Goal: Transaction & Acquisition: Book appointment/travel/reservation

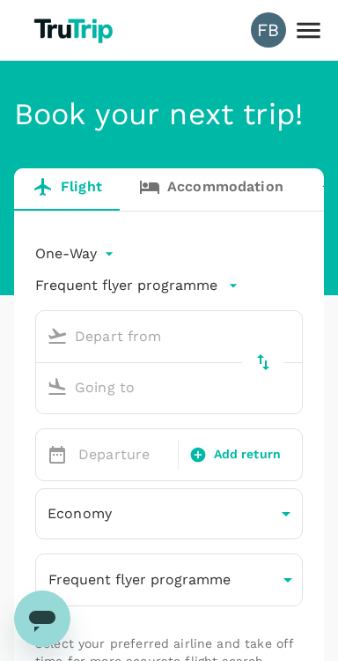
click at [212, 331] on input "text" at bounding box center [153, 336] width 226 height 27
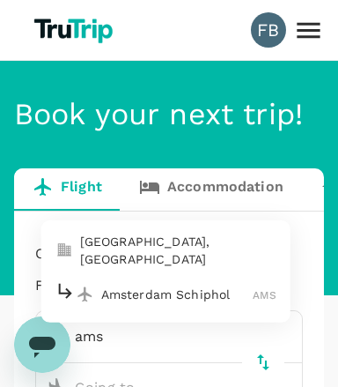
click at [108, 290] on p "Amsterdam Schiphol" at bounding box center [177, 295] width 152 height 18
type input "ams"
type input "Amsterdam Schiphol (AMS)"
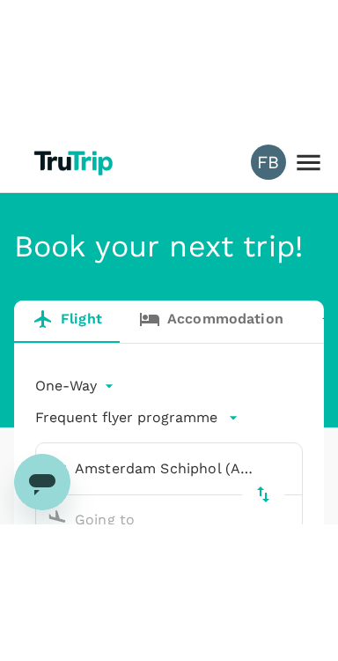
scroll to position [193, 0]
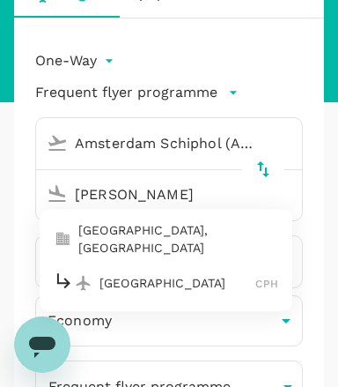
click at [123, 241] on p "[GEOGRAPHIC_DATA], [GEOGRAPHIC_DATA]" at bounding box center [178, 238] width 200 height 35
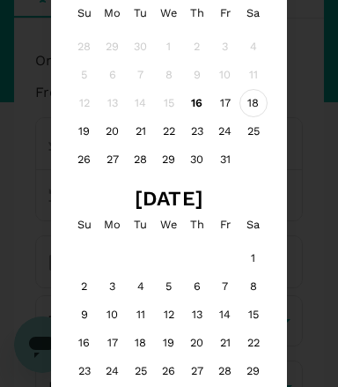
type input "[GEOGRAPHIC_DATA], [GEOGRAPHIC_DATA] (any)"
click at [258, 108] on div "18" at bounding box center [254, 103] width 28 height 28
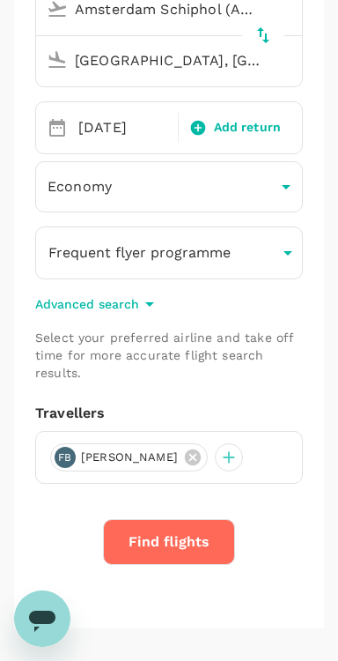
scroll to position [330, 0]
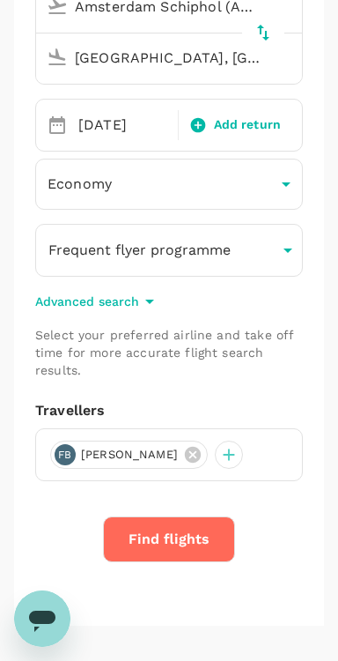
click at [202, 540] on button "Find flights" at bounding box center [169, 540] width 132 height 46
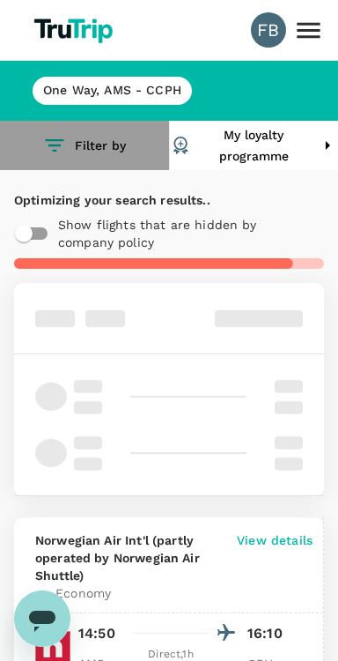
click at [120, 151] on button "Filter by" at bounding box center [84, 145] width 169 height 49
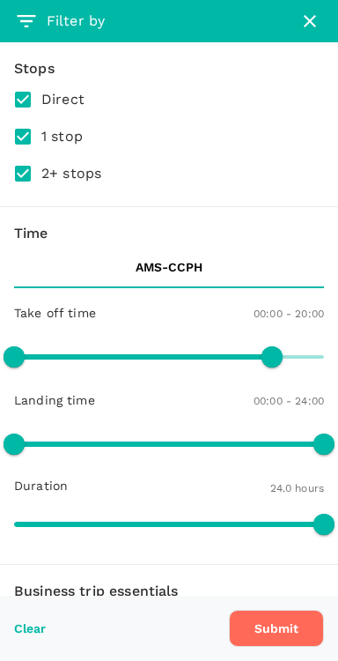
type input "1200"
click at [302, 30] on icon "button" at bounding box center [310, 21] width 21 height 21
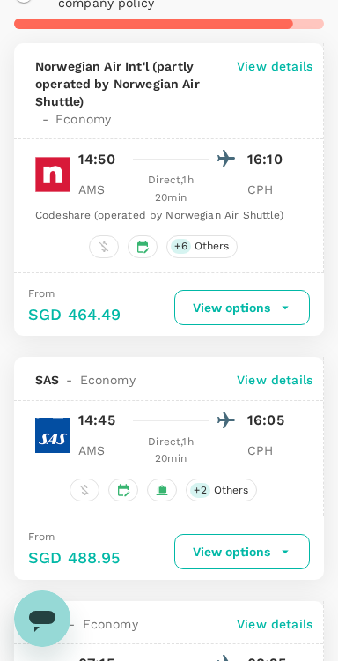
scroll to position [387, 0]
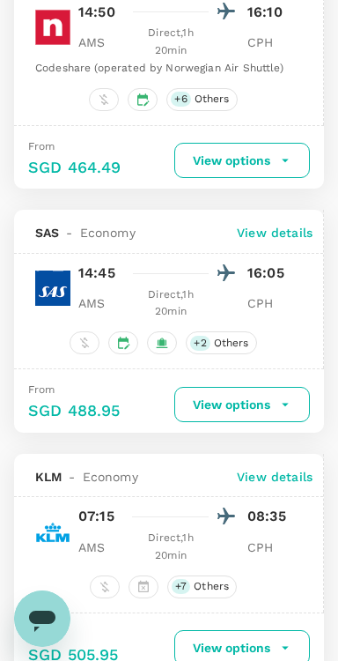
click at [278, 399] on icon "button" at bounding box center [286, 405] width 16 height 16
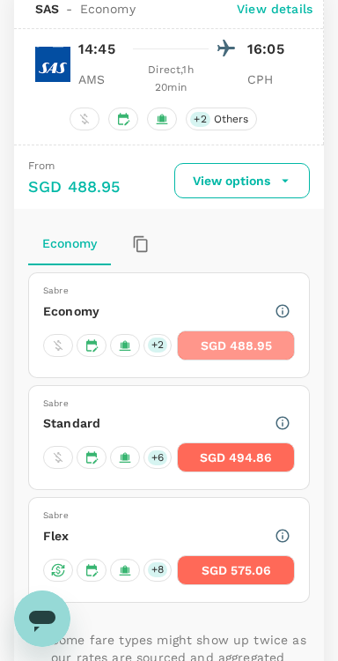
click at [269, 354] on button "SGD 488.95" at bounding box center [236, 346] width 118 height 30
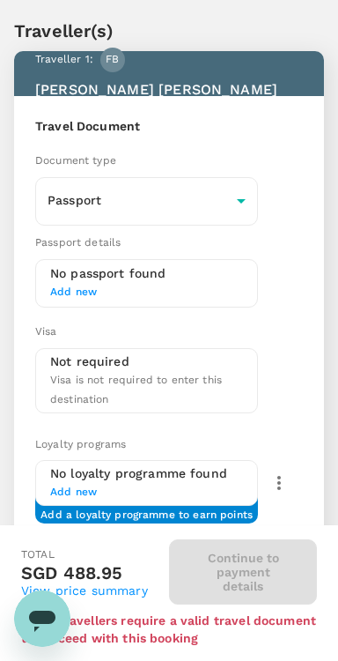
scroll to position [35, 0]
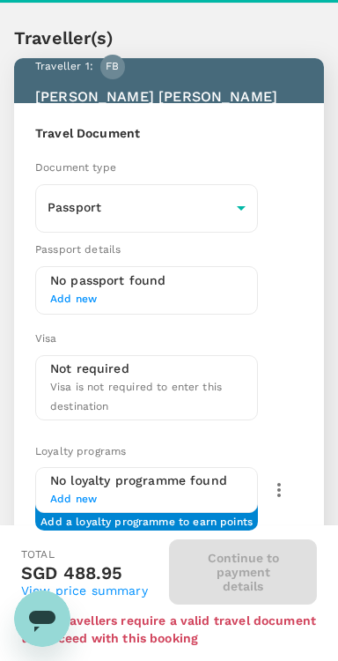
click at [172, 293] on span "Add new" at bounding box center [146, 300] width 193 height 18
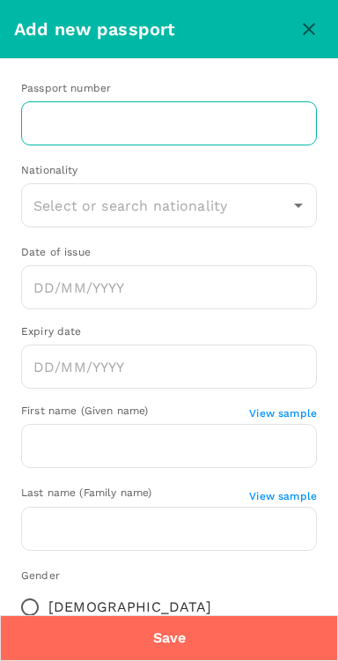
click at [259, 128] on input "text" at bounding box center [169, 123] width 296 height 44
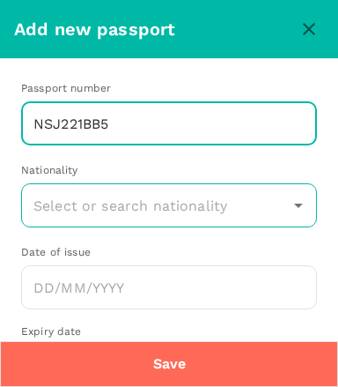
type input "NSJ221BB5"
click at [69, 210] on input "text" at bounding box center [156, 205] width 254 height 33
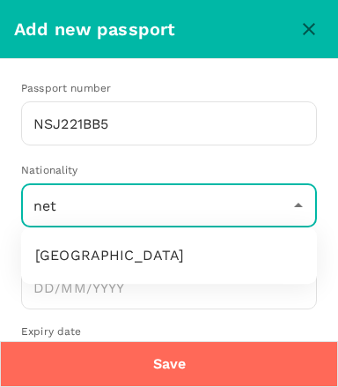
click at [54, 248] on li "[GEOGRAPHIC_DATA]" at bounding box center [169, 255] width 296 height 42
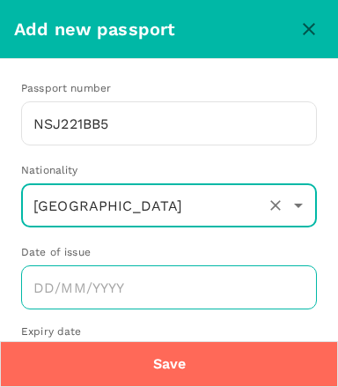
type input "[GEOGRAPHIC_DATA]"
click at [62, 286] on input "Choose date" at bounding box center [169, 287] width 296 height 44
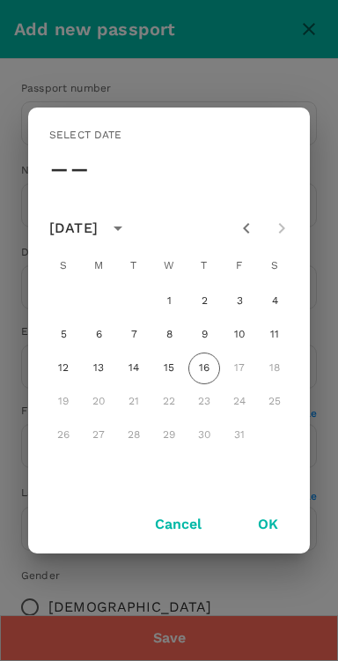
click at [245, 234] on icon "Previous month" at bounding box center [246, 228] width 21 height 21
click at [133, 240] on div "[DATE]" at bounding box center [91, 228] width 84 height 30
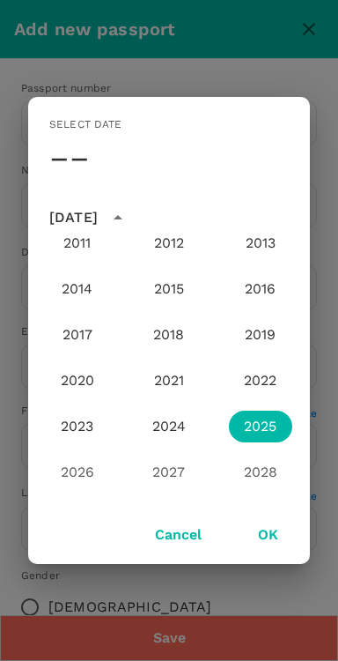
scroll to position [1716, 0]
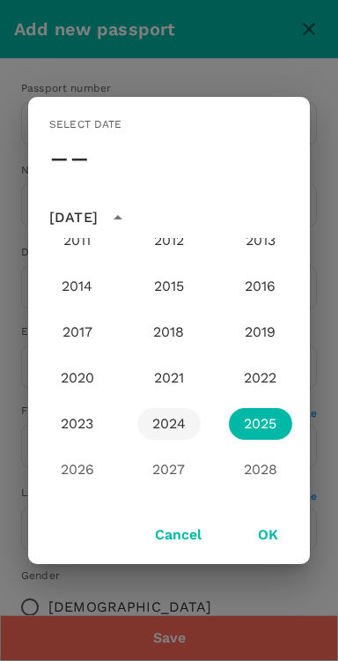
click at [163, 425] on button "2024" at bounding box center [169, 424] width 63 height 32
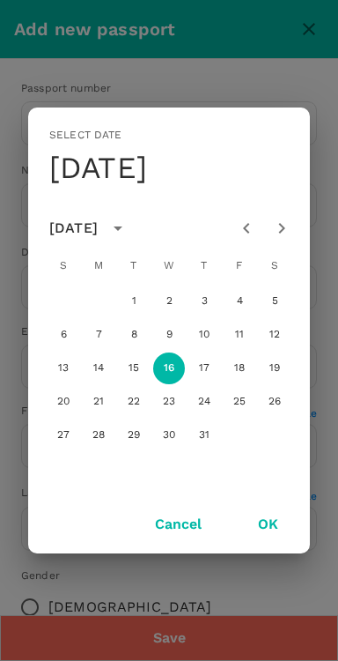
click at [73, 231] on div "[DATE]" at bounding box center [73, 228] width 48 height 21
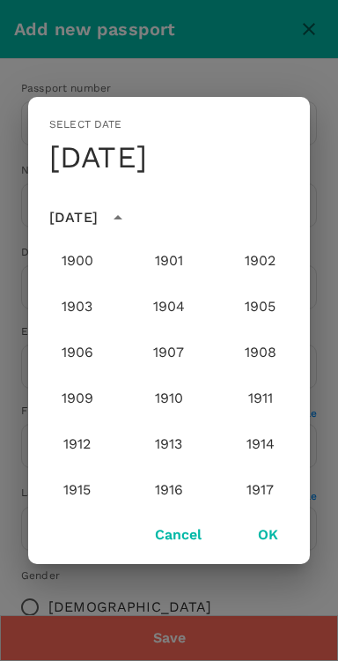
scroll to position [1768, 0]
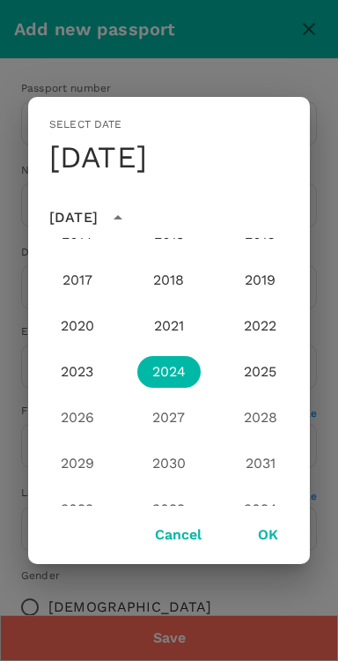
click at [98, 216] on div "[DATE]" at bounding box center [73, 217] width 48 height 21
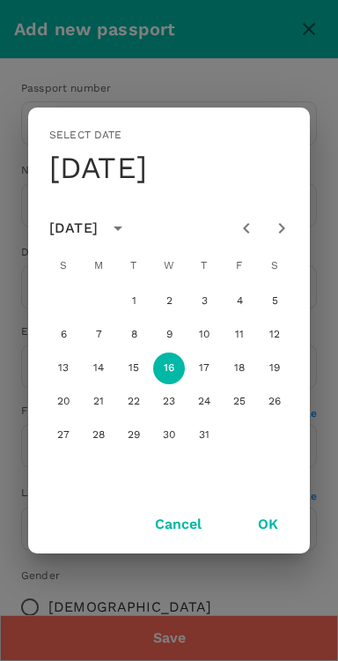
click at [241, 235] on icon "Previous month" at bounding box center [246, 228] width 21 height 21
click at [244, 234] on icon "Previous month" at bounding box center [246, 228] width 21 height 21
click at [241, 234] on icon "Previous month" at bounding box center [246, 228] width 21 height 21
click at [242, 235] on icon "Previous month" at bounding box center [246, 228] width 21 height 21
click at [239, 237] on icon "Previous month" at bounding box center [246, 228] width 21 height 21
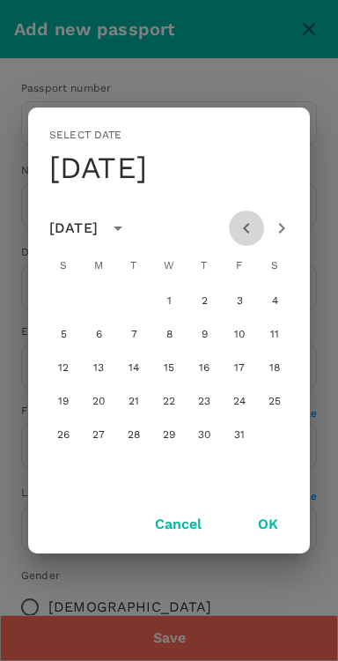
click at [244, 232] on icon "Previous month" at bounding box center [246, 228] width 21 height 21
click at [248, 231] on icon "Previous month" at bounding box center [246, 228] width 6 height 11
click at [244, 230] on icon "Previous month" at bounding box center [246, 228] width 21 height 21
click at [204, 340] on button "8" at bounding box center [205, 335] width 32 height 32
type input "[DATE]"
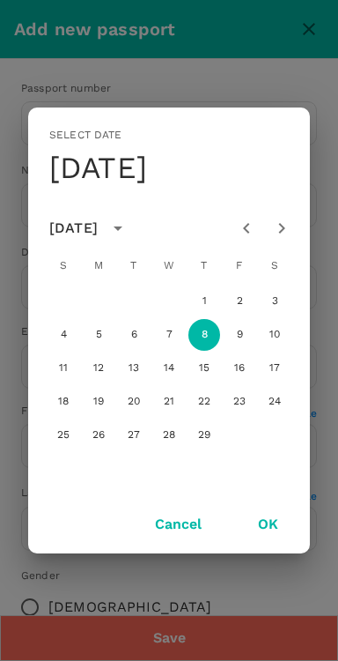
click at [275, 523] on button "OK" at bounding box center [269, 524] width 70 height 44
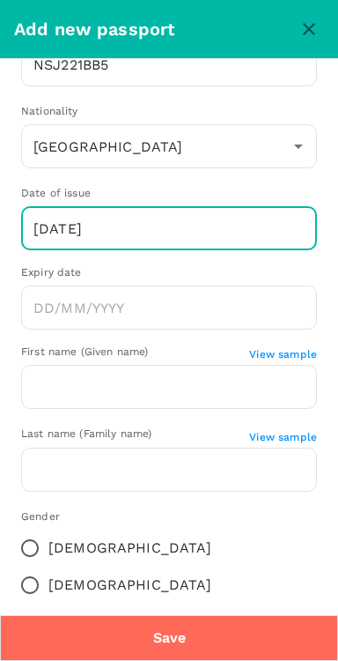
scroll to position [67, 0]
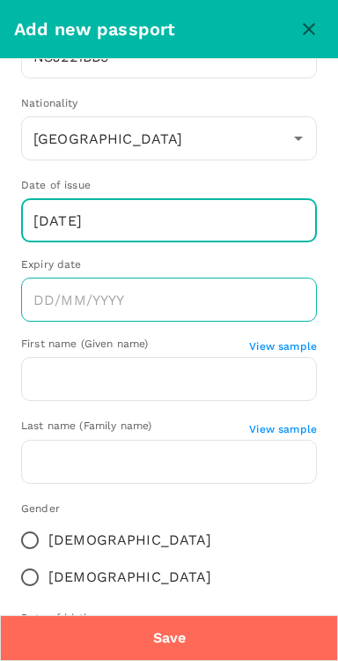
click at [274, 301] on input "Choose date" at bounding box center [169, 300] width 296 height 44
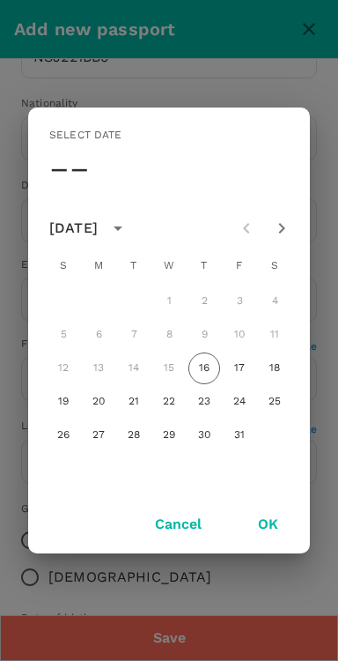
click at [98, 223] on div "[DATE]" at bounding box center [73, 228] width 48 height 21
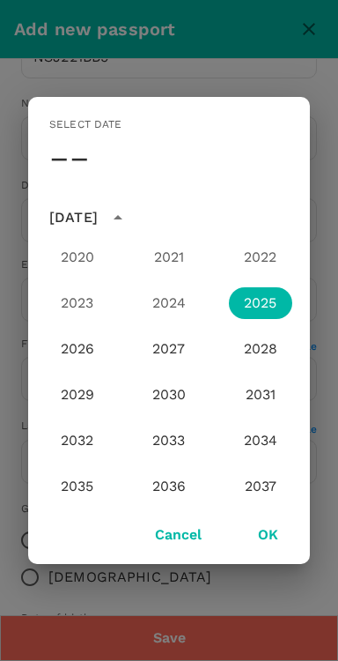
scroll to position [1843, 0]
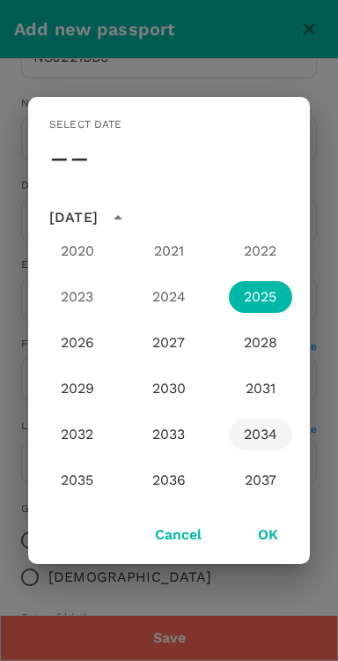
click at [279, 440] on button "2034" at bounding box center [260, 435] width 63 height 32
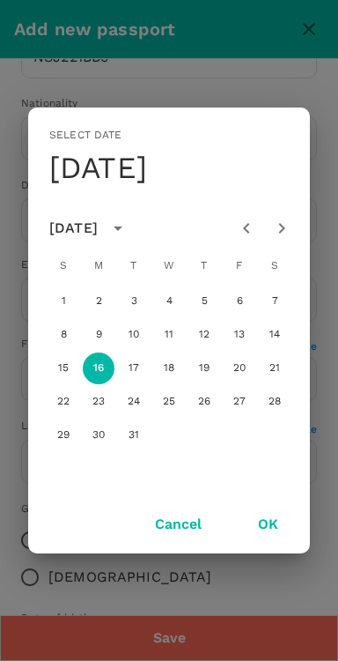
click at [249, 235] on icon "Previous month" at bounding box center [246, 228] width 21 height 21
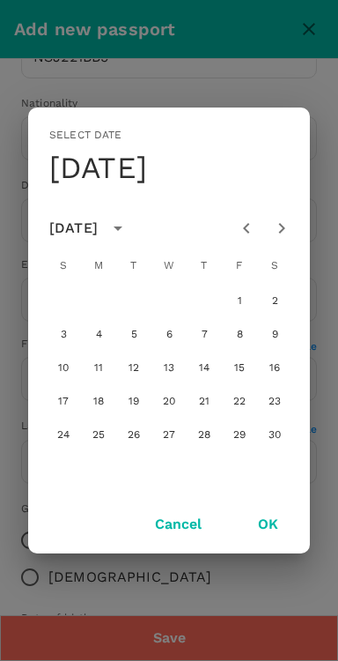
click at [247, 231] on icon "Previous month" at bounding box center [246, 228] width 6 height 11
click at [249, 232] on icon "Previous month" at bounding box center [246, 228] width 6 height 11
click at [251, 232] on icon "Previous month" at bounding box center [246, 228] width 21 height 21
click at [246, 227] on icon "Previous month" at bounding box center [246, 228] width 21 height 21
click at [251, 231] on icon "Previous month" at bounding box center [246, 228] width 21 height 21
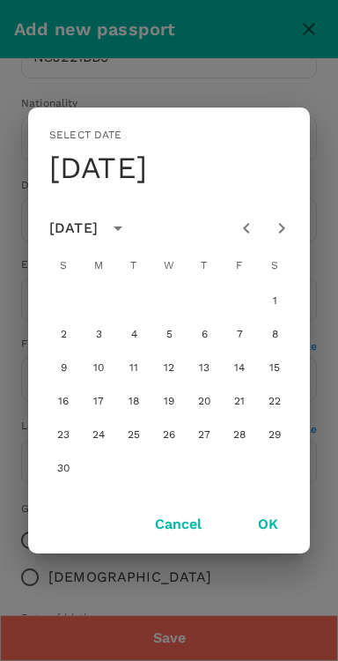
click at [252, 228] on icon "Previous month" at bounding box center [246, 228] width 21 height 21
click at [248, 217] on button "Previous month" at bounding box center [246, 228] width 35 height 35
click at [164, 338] on button "8" at bounding box center [169, 335] width 32 height 32
type input "[DATE]"
click at [275, 533] on button "OK" at bounding box center [269, 524] width 70 height 44
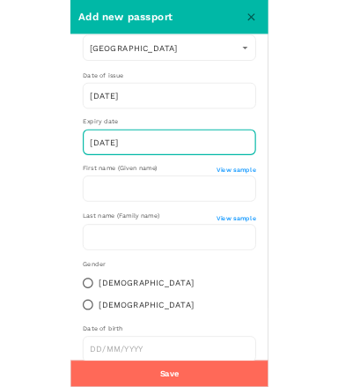
scroll to position [123, 0]
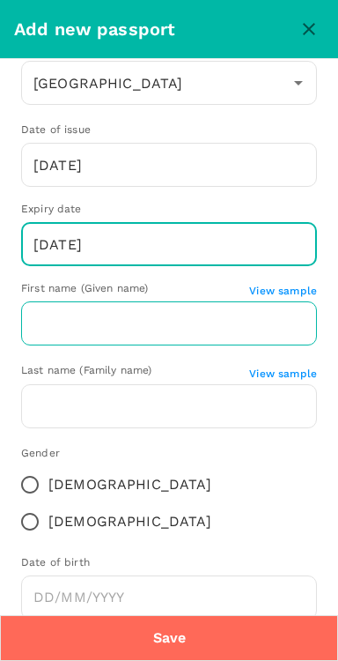
click at [58, 326] on input "text" at bounding box center [169, 323] width 296 height 44
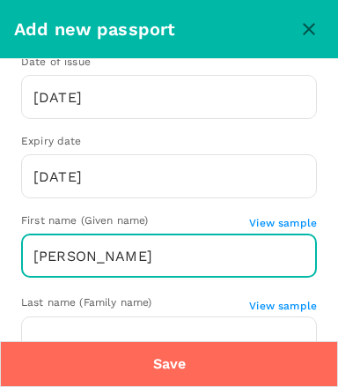
scroll to position [210, 0]
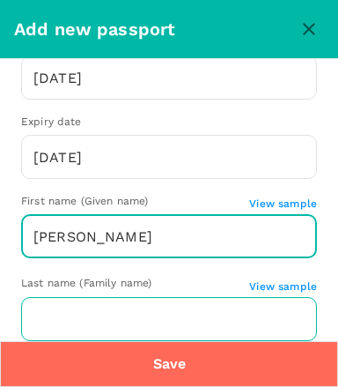
type input "[PERSON_NAME]"
click at [78, 313] on input "text" at bounding box center [169, 319] width 296 height 44
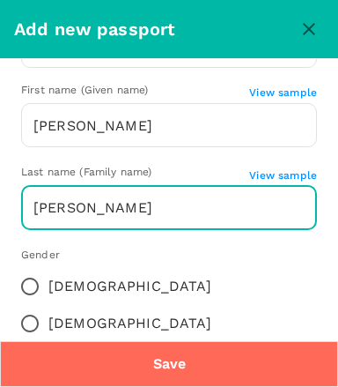
type input "[PERSON_NAME]"
click at [48, 305] on input "[DEMOGRAPHIC_DATA]" at bounding box center [29, 323] width 37 height 37
radio input "true"
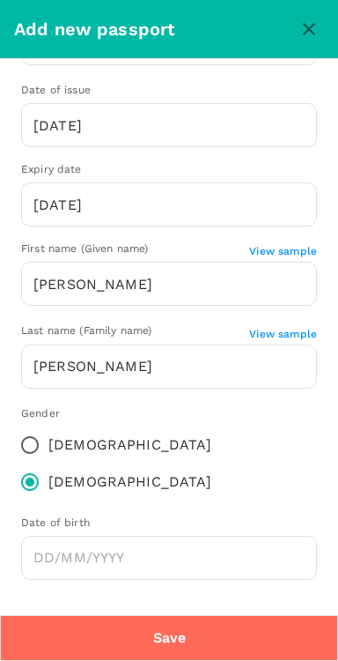
scroll to position [124, 0]
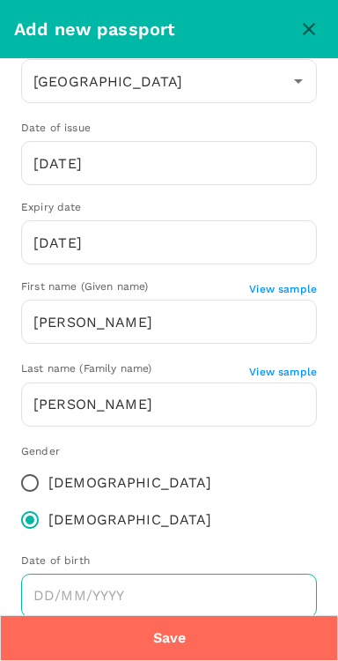
click at [234, 574] on input "Choose date" at bounding box center [169, 596] width 296 height 44
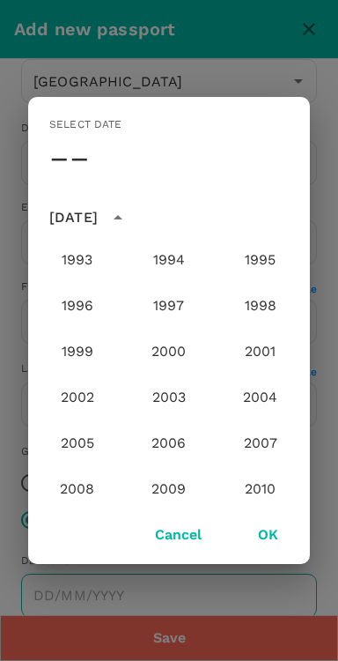
scroll to position [1394, 0]
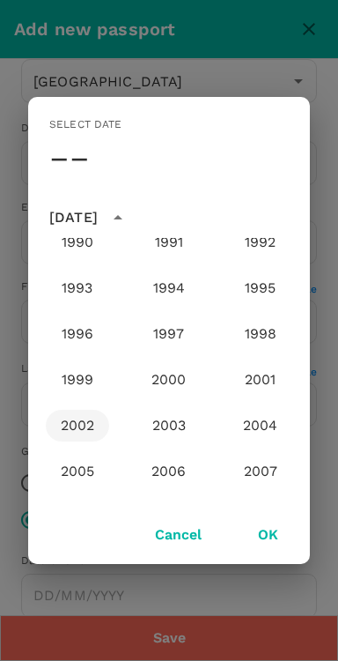
click at [76, 420] on button "2002" at bounding box center [77, 426] width 63 height 32
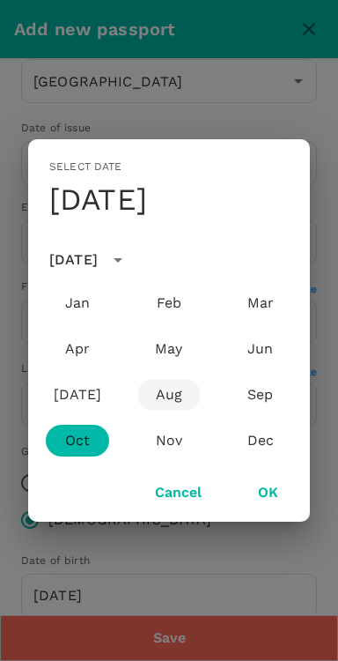
click at [190, 383] on button "Aug" at bounding box center [169, 395] width 63 height 32
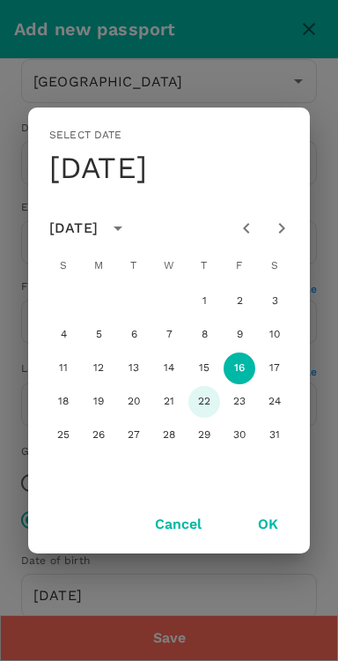
click at [203, 406] on button "22" at bounding box center [205, 402] width 32 height 32
type input "[DATE]"
click at [277, 531] on button "OK" at bounding box center [269, 524] width 70 height 44
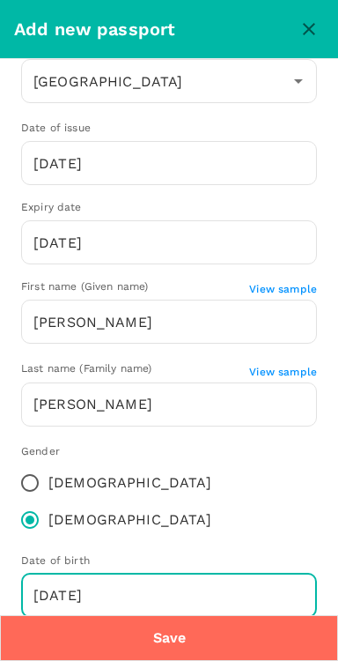
scroll to position [122, 0]
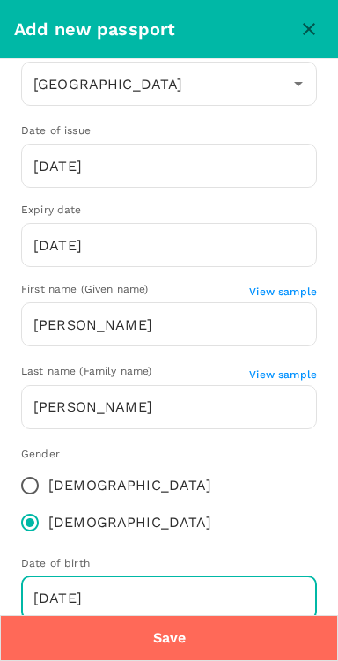
click at [222, 631] on button "Save" at bounding box center [169, 638] width 338 height 46
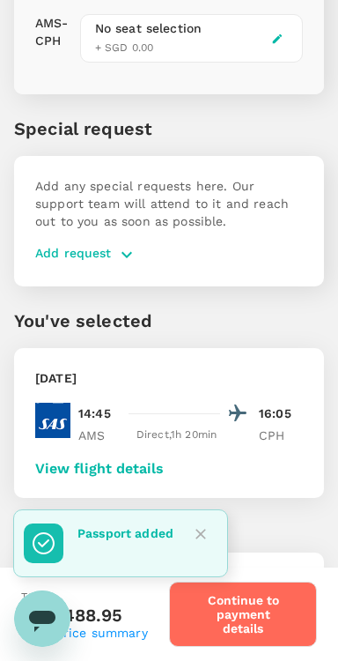
scroll to position [814, 0]
click at [208, 532] on icon "Close" at bounding box center [201, 534] width 18 height 18
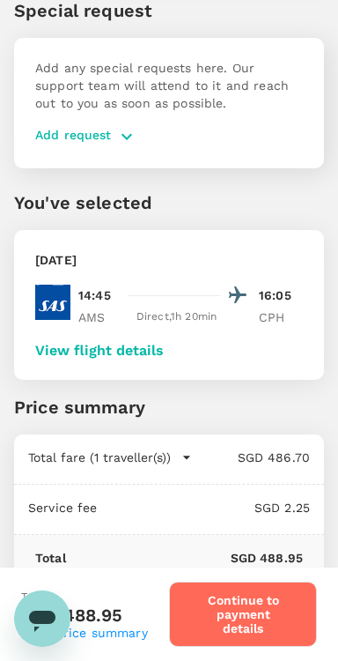
click at [259, 619] on button "Continue to payment details" at bounding box center [243, 614] width 148 height 65
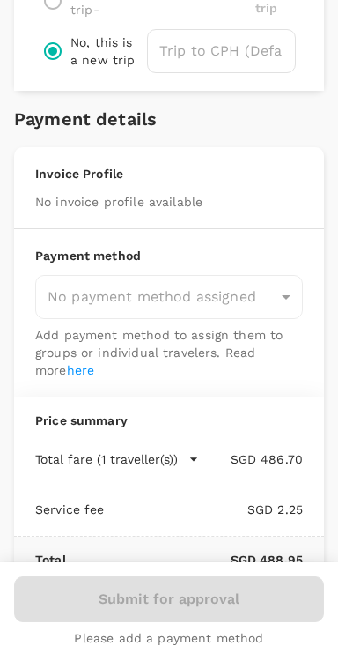
scroll to position [840, 0]
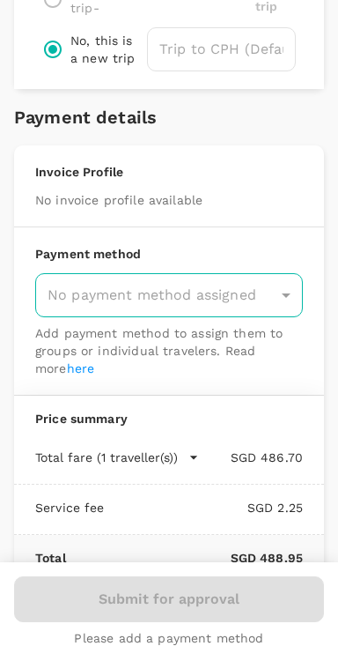
click at [294, 290] on div "No payment method assigned" at bounding box center [169, 295] width 268 height 44
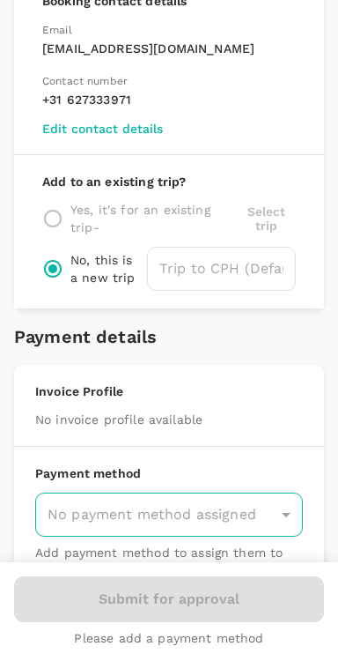
scroll to position [0, 0]
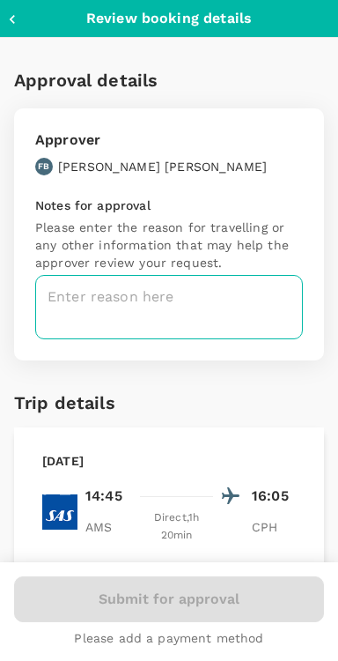
click at [273, 293] on textarea at bounding box center [169, 307] width 268 height 64
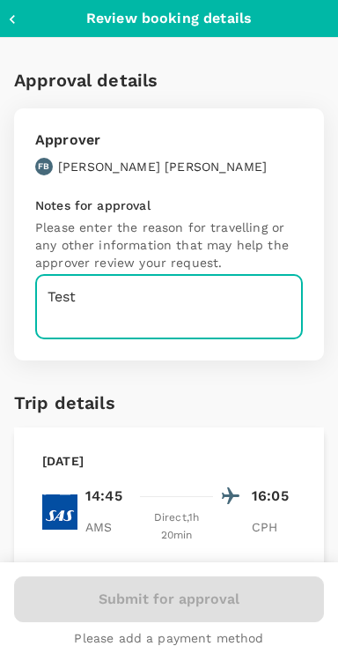
type textarea "Test"
click at [26, 17] on button "button" at bounding box center [17, 20] width 21 height 18
